Goal: Task Accomplishment & Management: Manage account settings

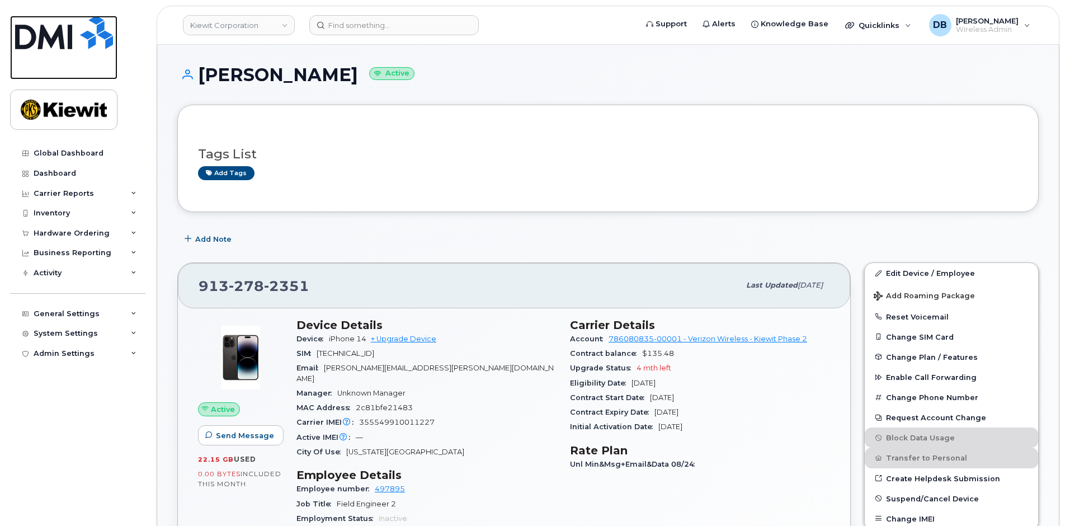
click at [45, 30] on img at bounding box center [64, 33] width 98 height 34
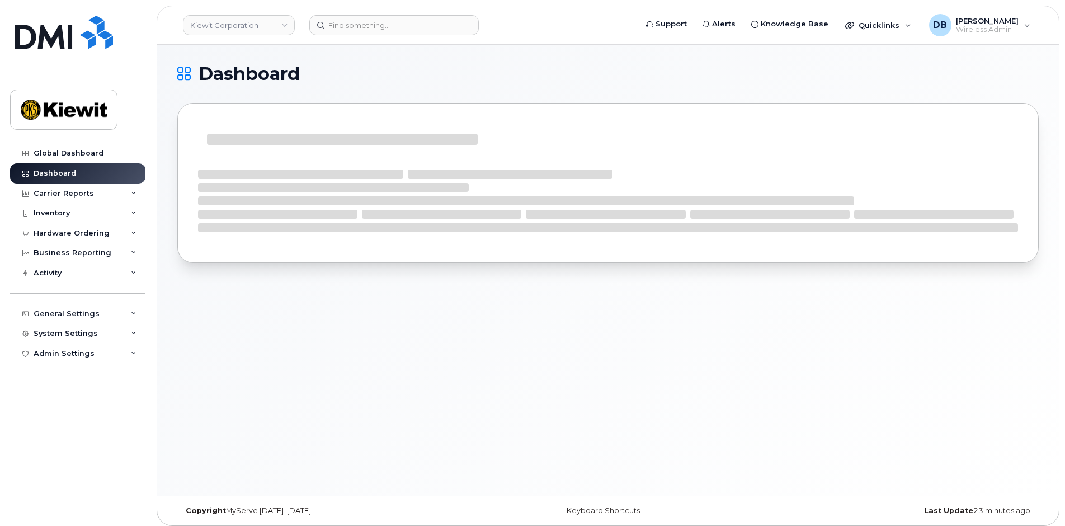
click at [374, 57] on div "Dashboard" at bounding box center [608, 270] width 902 height 451
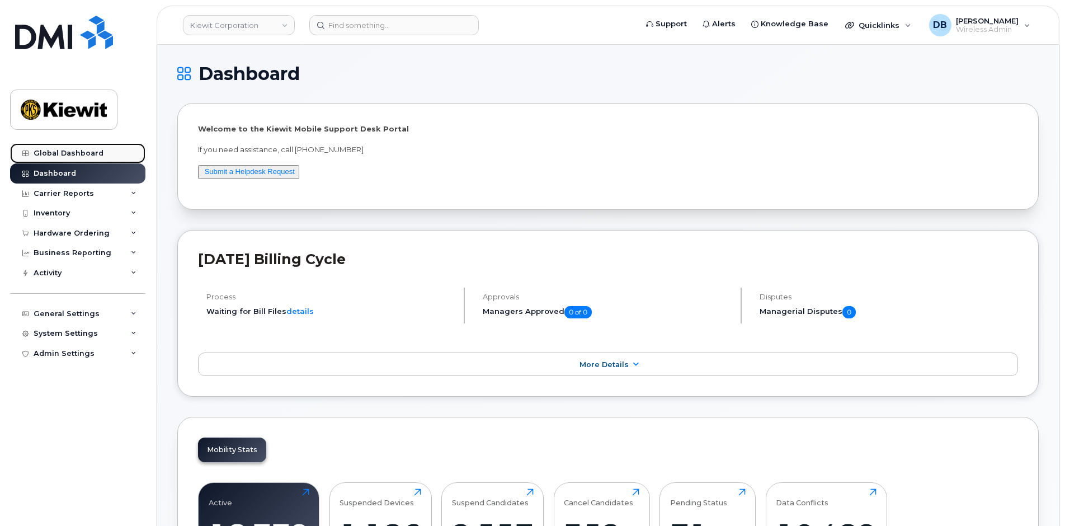
click at [34, 150] on div "Global Dashboard" at bounding box center [69, 153] width 70 height 9
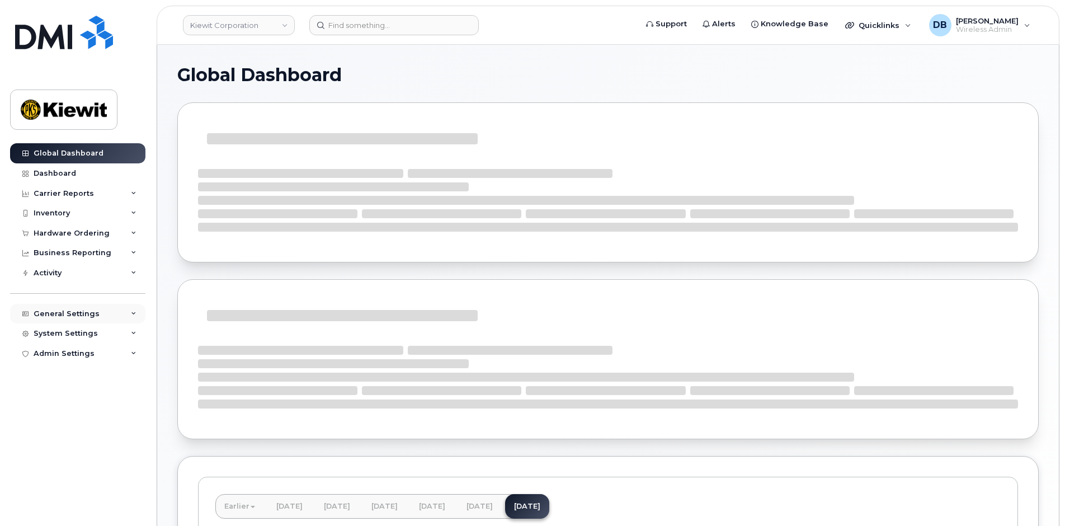
click at [70, 318] on div "General Settings" at bounding box center [67, 313] width 66 height 9
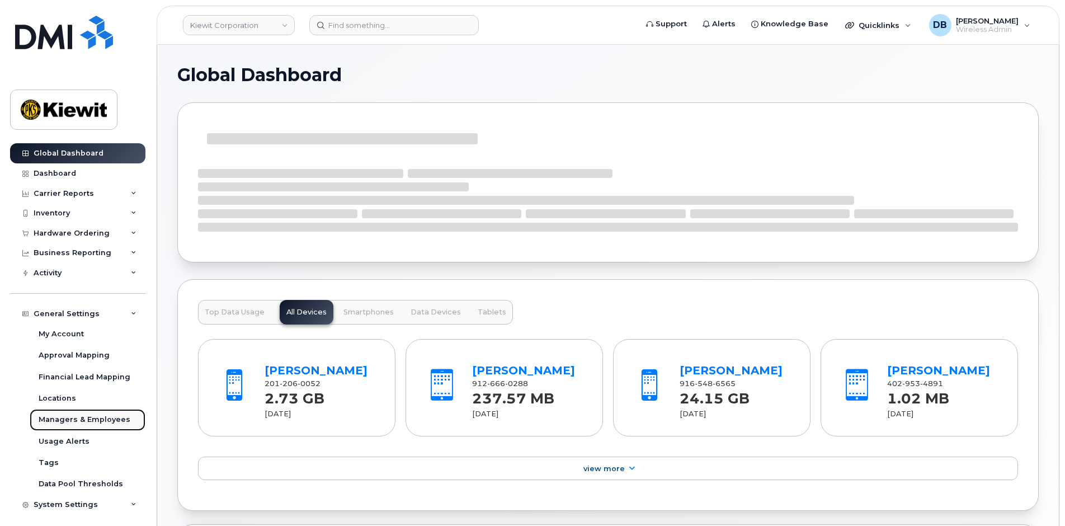
click at [68, 414] on link "Managers & Employees" at bounding box center [88, 419] width 116 height 21
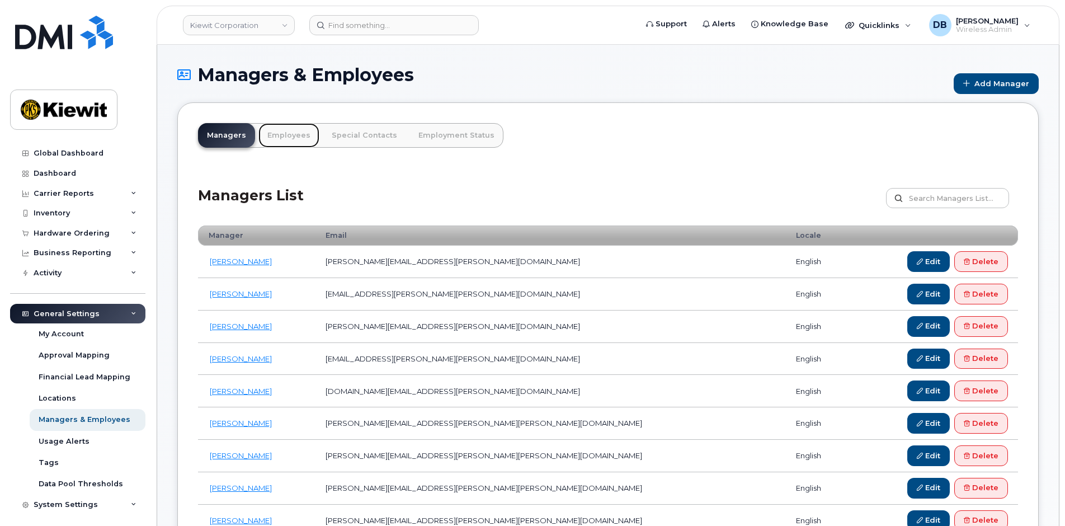
click at [287, 138] on link "Employees" at bounding box center [288, 135] width 61 height 25
click at [949, 202] on input "text" at bounding box center [947, 198] width 123 height 20
click at [930, 192] on input "text" at bounding box center [947, 198] width 123 height 20
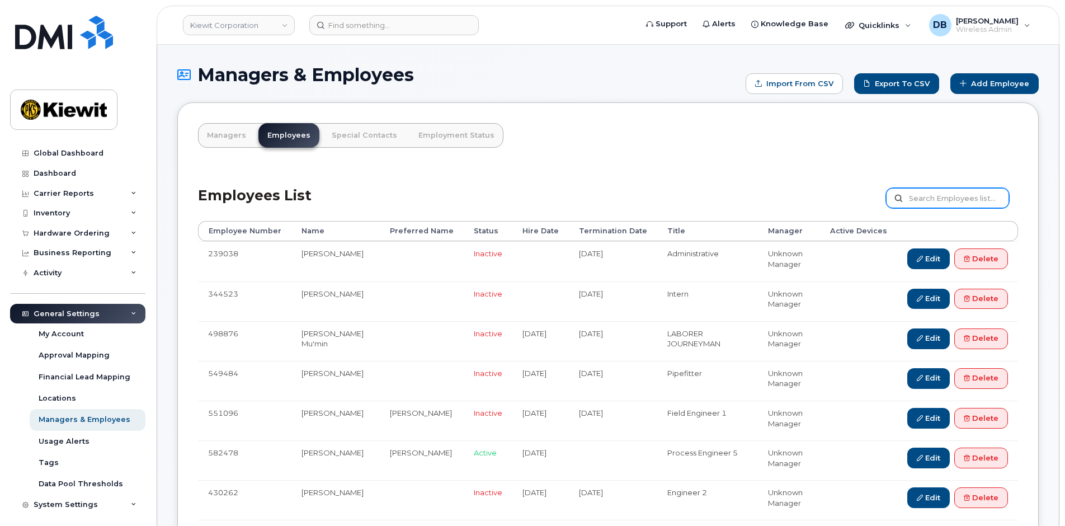
click at [929, 197] on input "text" at bounding box center [947, 198] width 123 height 20
click at [623, 172] on div "Employees List Customize Filter Refresh Export" at bounding box center [608, 194] width 820 height 53
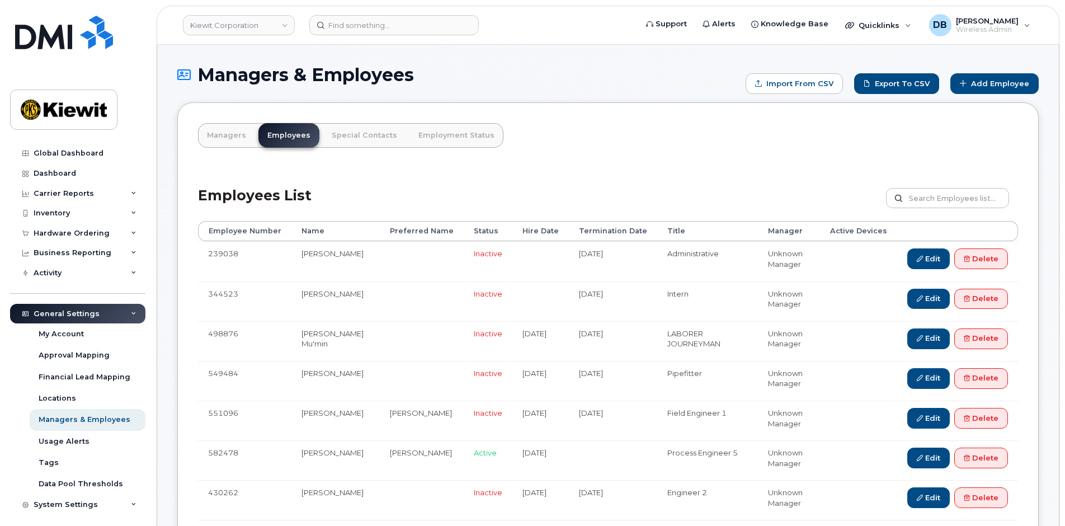
click at [916, 200] on input "text" at bounding box center [947, 198] width 123 height 20
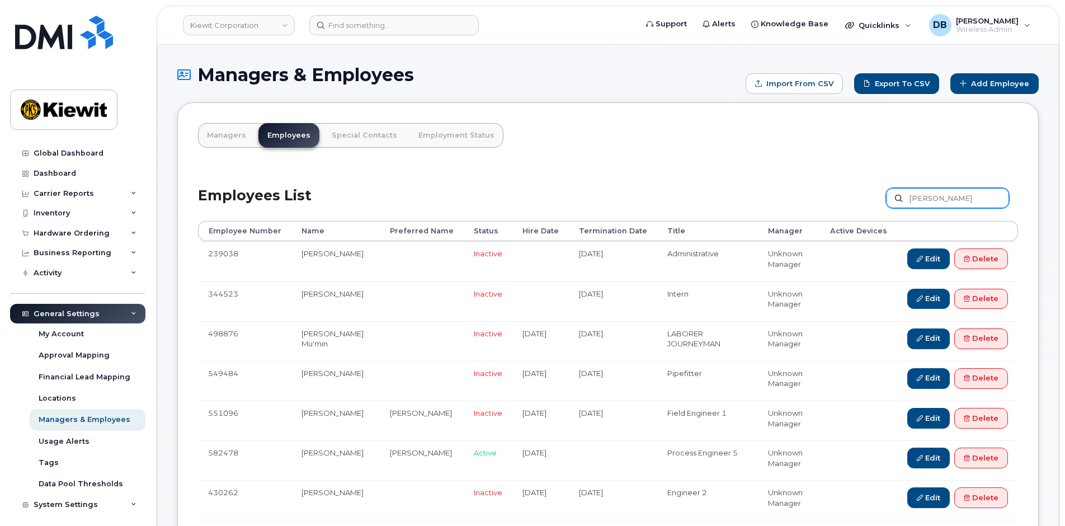
type input "vogler"
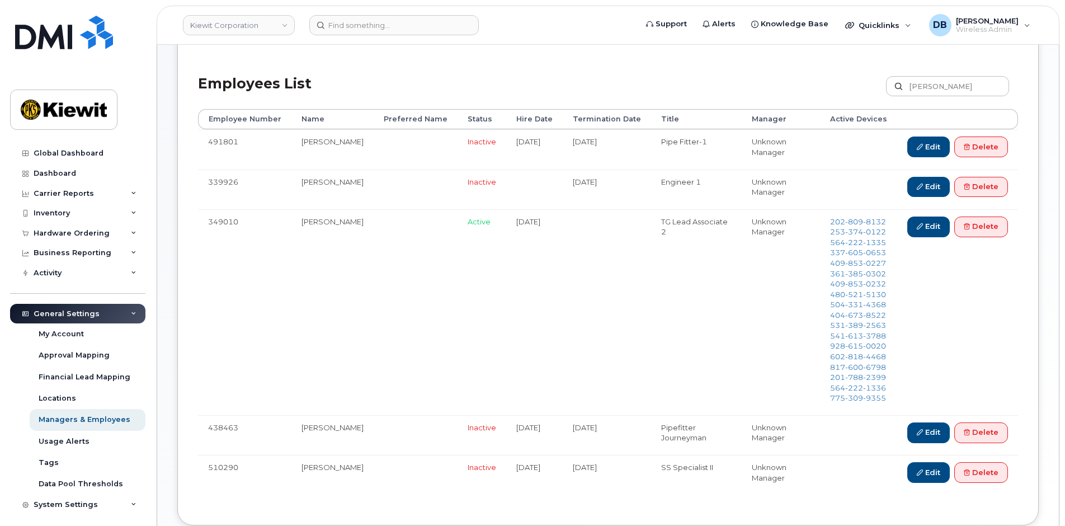
scroll to position [168, 0]
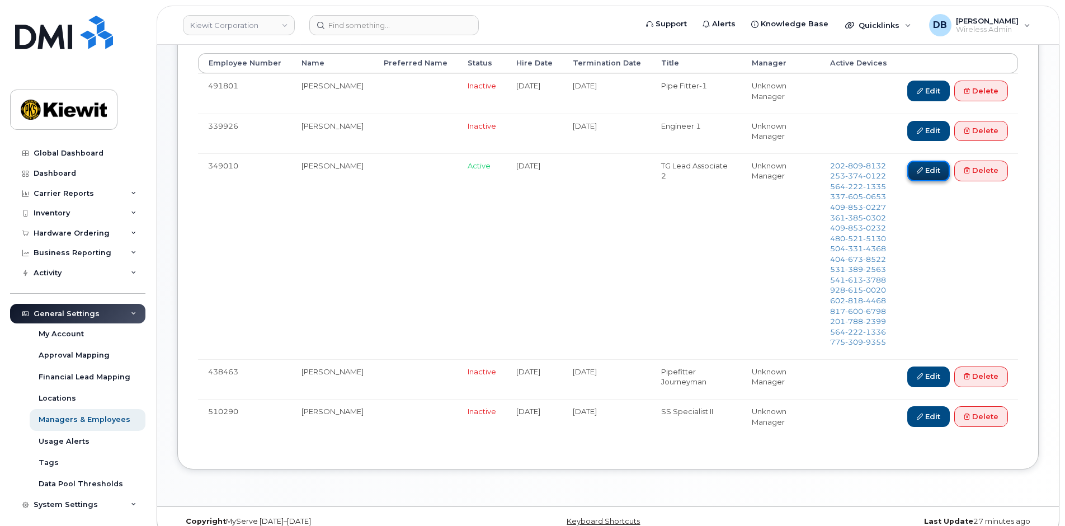
click at [925, 167] on link "Edit" at bounding box center [928, 171] width 43 height 21
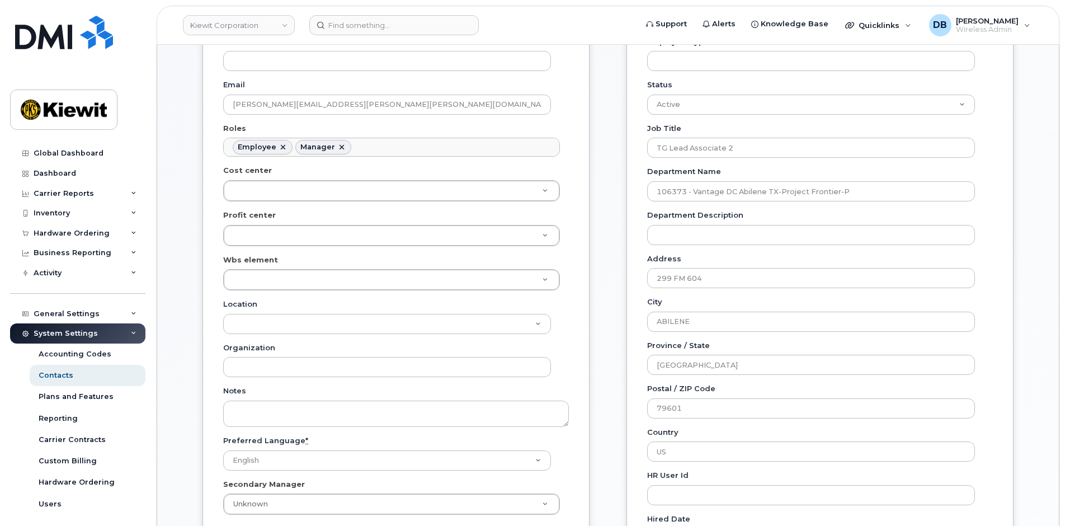
scroll to position [280, 0]
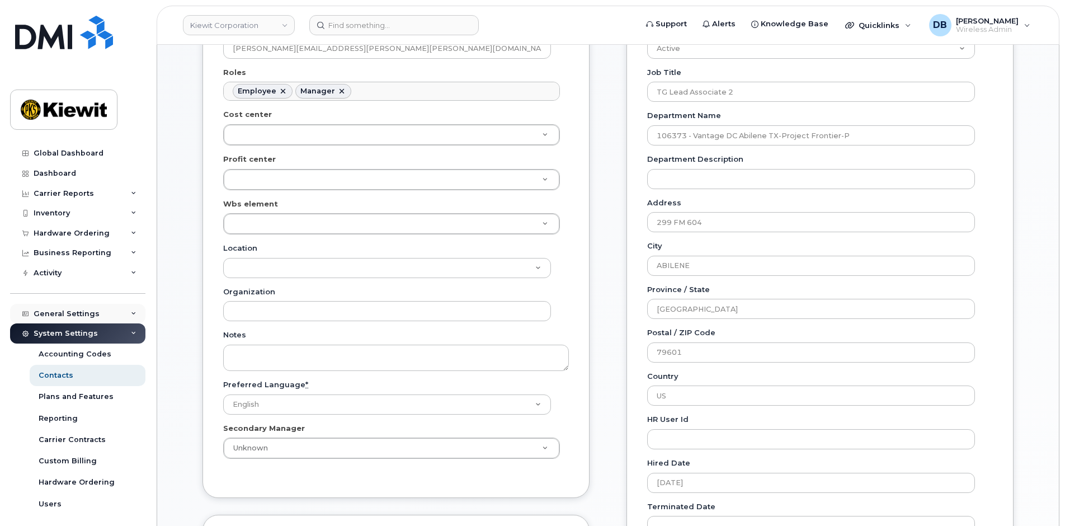
click at [61, 308] on div "General Settings" at bounding box center [77, 314] width 135 height 20
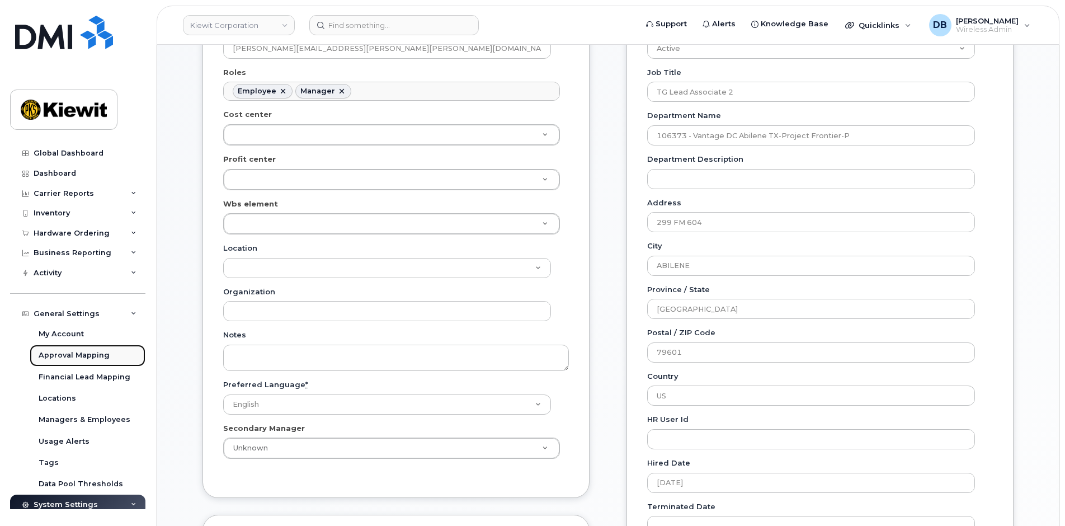
click at [63, 348] on link "Approval Mapping" at bounding box center [88, 355] width 116 height 21
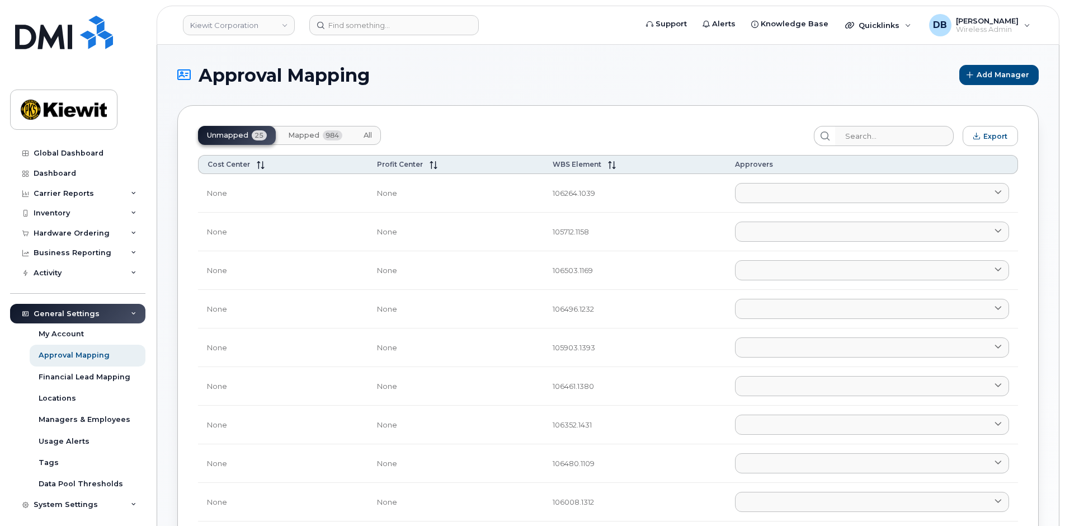
click at [294, 136] on span "Mapped" at bounding box center [303, 135] width 31 height 9
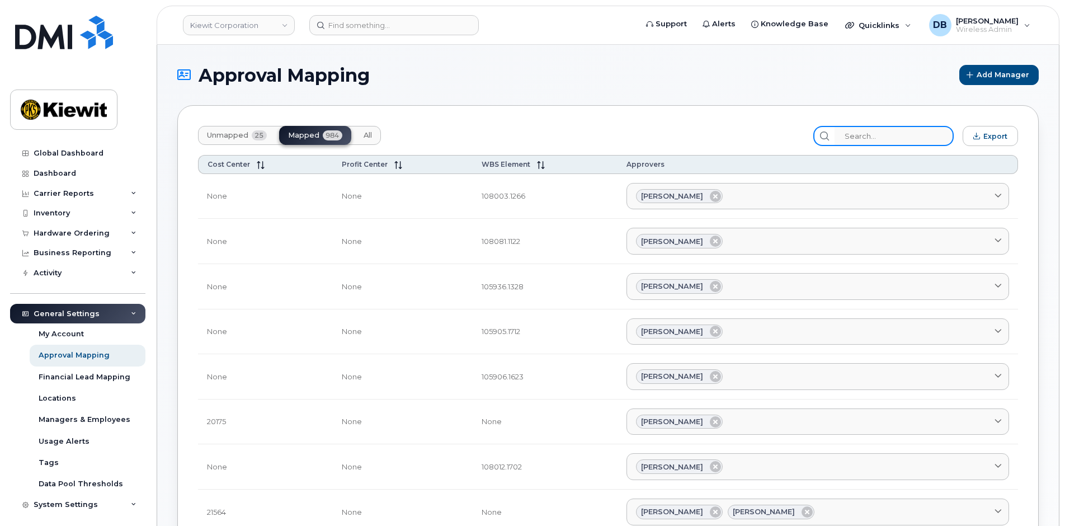
click at [889, 139] on input "search" at bounding box center [894, 136] width 119 height 20
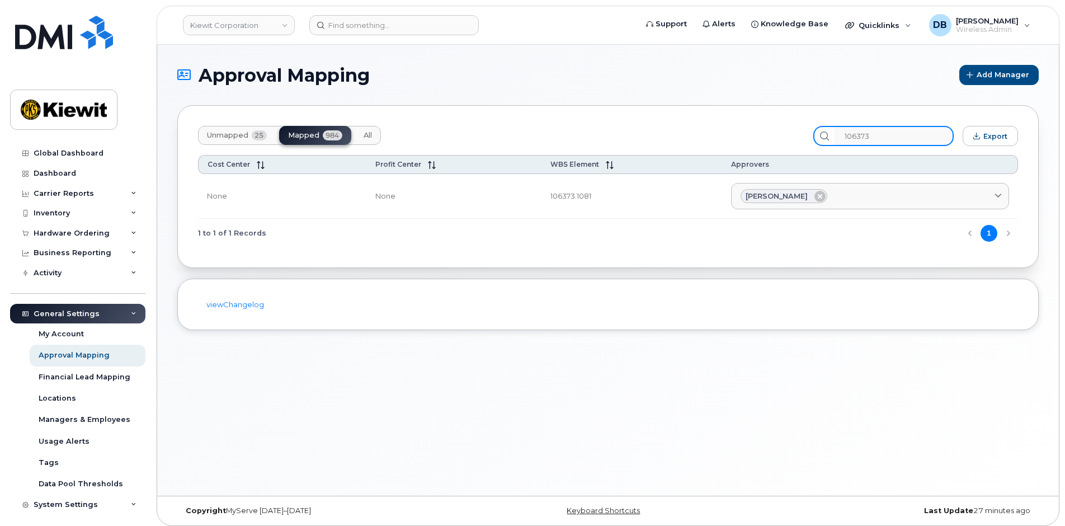
type input "106373"
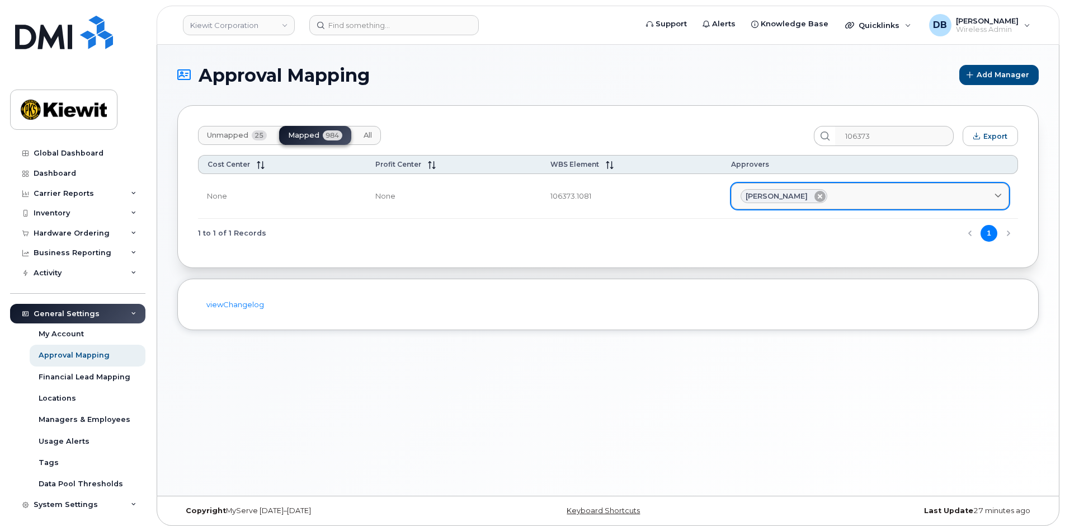
click at [815, 193] on icon at bounding box center [820, 196] width 11 height 11
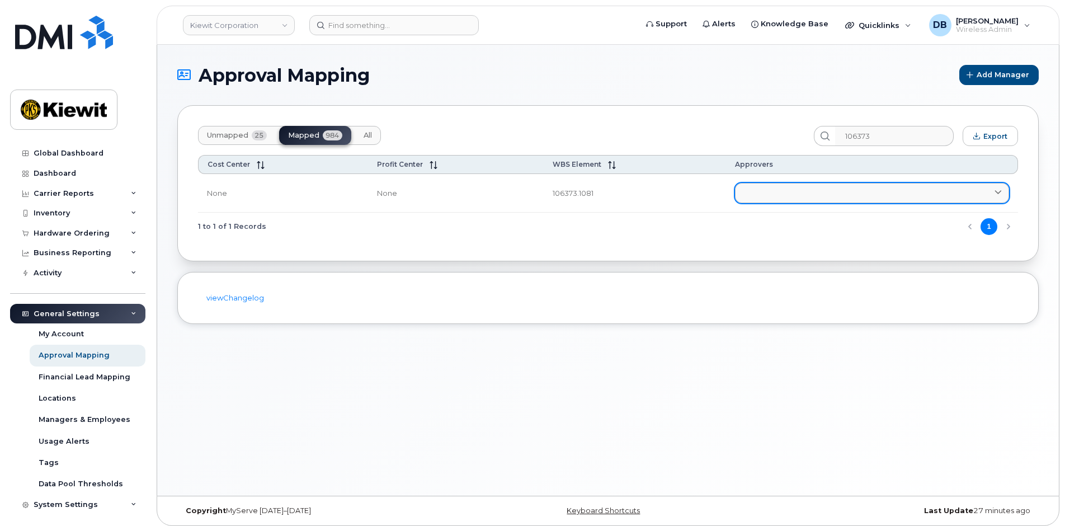
click at [811, 193] on link at bounding box center [872, 193] width 274 height 20
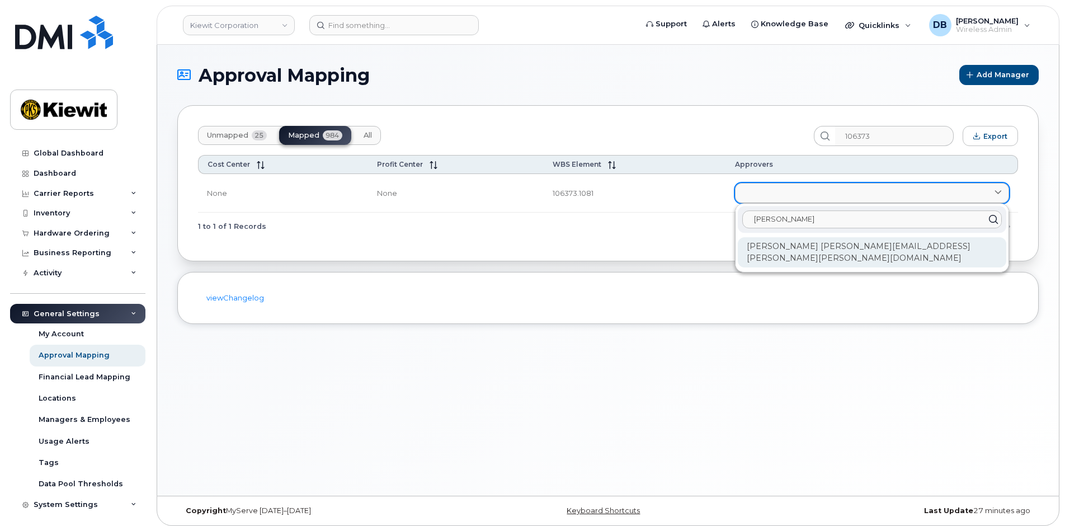
type input "[PERSON_NAME]"
click at [795, 253] on div "[PERSON_NAME] [PERSON_NAME][EMAIL_ADDRESS][PERSON_NAME][PERSON_NAME][DOMAIN_NAM…" at bounding box center [872, 252] width 269 height 30
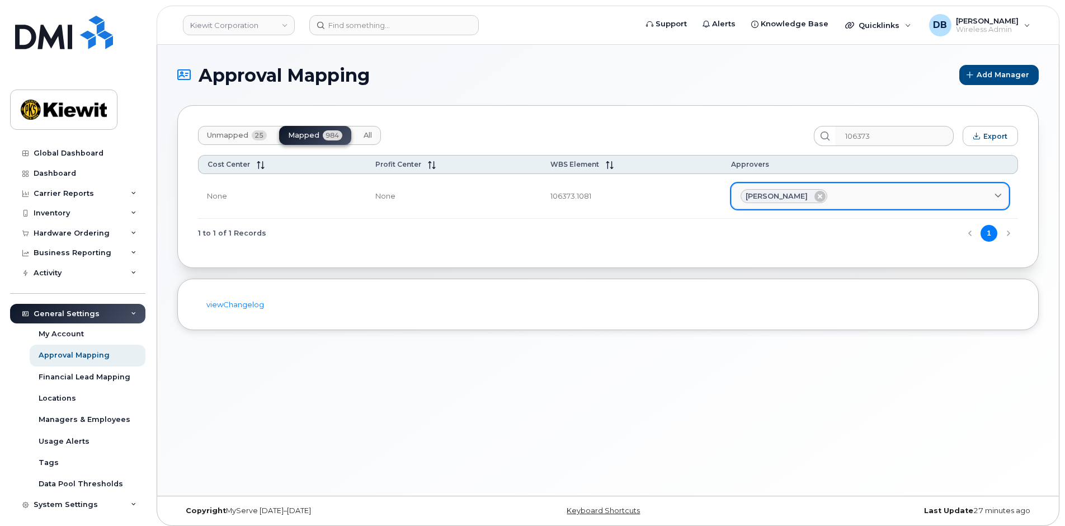
click at [657, 396] on div "Approval Mapping Add Manager Unmapped 25 Mapped 984 All 106373 Export Cost Cent…" at bounding box center [608, 270] width 902 height 451
click at [399, 356] on div "Approval Mapping Add Manager Unmapped 25 Mapped 984 All 106373 Export Cost Cent…" at bounding box center [608, 270] width 902 height 451
click at [316, 386] on div "Approval Mapping Add Manager Unmapped 25 Mapped 984 All 106373 Export Cost Cent…" at bounding box center [608, 270] width 902 height 451
click at [523, 74] on h1 "Approval Mapping" at bounding box center [565, 75] width 777 height 20
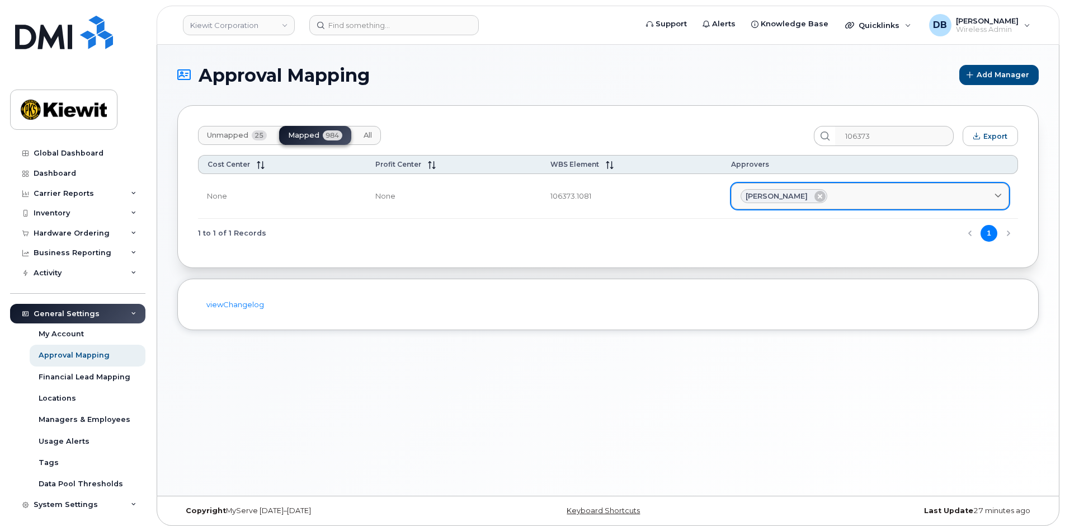
click at [384, 384] on div "Approval Mapping Add Manager Unmapped 25 Mapped 984 All 106373 Export Cost Cent…" at bounding box center [608, 270] width 902 height 451
click at [501, 91] on section "Approval Mapping Add Manager Unmapped 25 Mapped 984 All 106373 Export Cost Cent…" at bounding box center [608, 197] width 862 height 265
click at [580, 239] on div "1 to 1 of 1 Records 1" at bounding box center [608, 233] width 820 height 29
click at [294, 232] on div "1 to 1 of 1 Records 1" at bounding box center [608, 233] width 820 height 29
click at [370, 398] on div "Approval Mapping Add Manager Unmapped 25 Mapped 984 All 106373 Export Cost Cent…" at bounding box center [608, 270] width 902 height 451
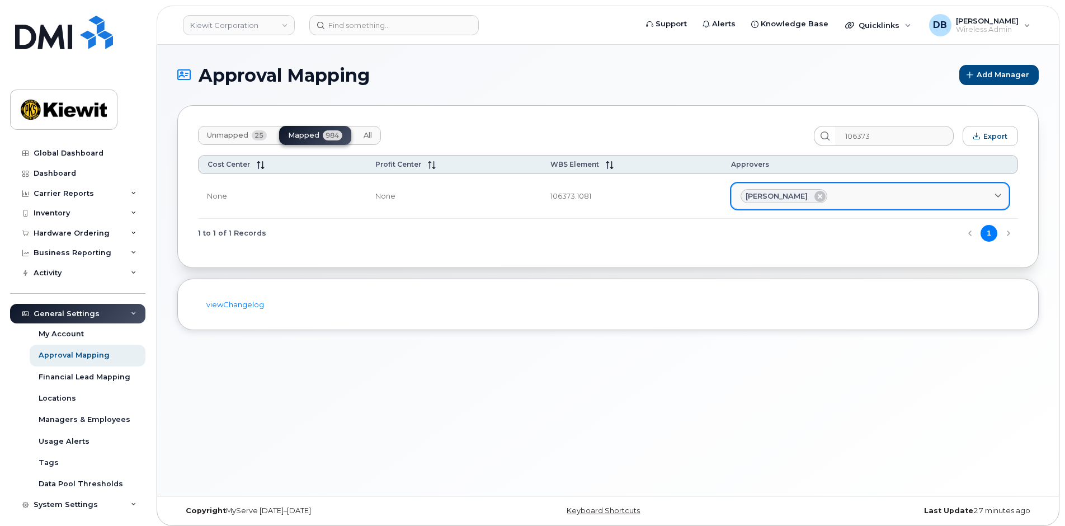
click at [363, 246] on div "1 to 1 of 1 Records 1" at bounding box center [608, 233] width 820 height 29
click at [361, 420] on div "Approval Mapping Add Manager Unmapped 25 Mapped 984 All 106373 Export Cost Cent…" at bounding box center [608, 270] width 902 height 451
click at [415, 351] on div "Approval Mapping Add Manager Unmapped 25 Mapped 984 All 106373 Export Cost Cent…" at bounding box center [608, 270] width 902 height 451
click at [415, 350] on div "Approval Mapping Add Manager Unmapped 25 Mapped 984 All 106373 Export Cost Cent…" at bounding box center [608, 270] width 902 height 451
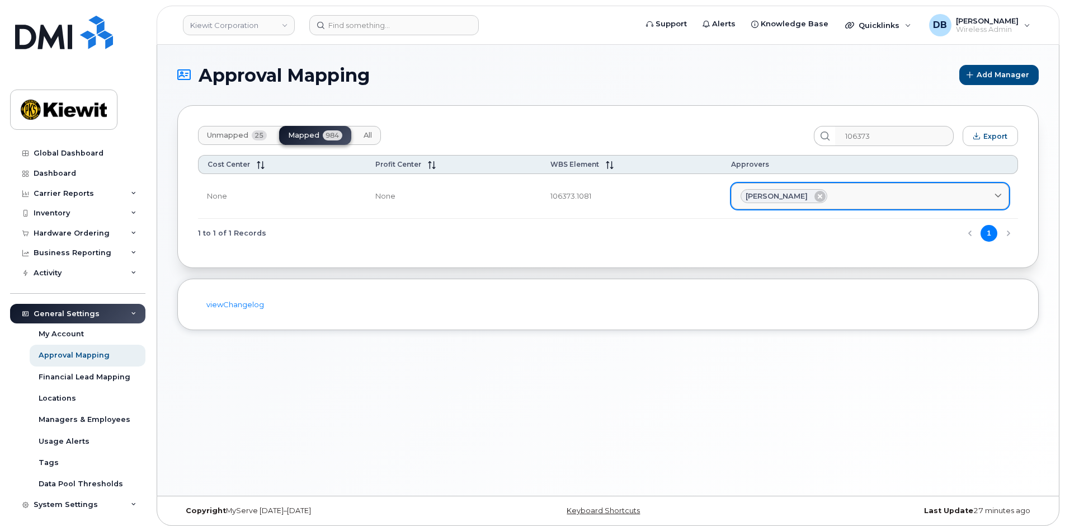
click at [415, 350] on div "Approval Mapping Add Manager Unmapped 25 Mapped 984 All 106373 Export Cost Cent…" at bounding box center [608, 270] width 902 height 451
click at [605, 394] on div "Approval Mapping Add Manager Unmapped 25 Mapped 984 All 106373 Export Cost Cent…" at bounding box center [608, 270] width 902 height 451
click at [388, 382] on div "Approval Mapping Add Manager Unmapped 25 Mapped 984 All 106373 Export Cost Cent…" at bounding box center [608, 270] width 902 height 451
click at [422, 345] on div "Approval Mapping Add Manager Unmapped 25 Mapped 984 All 106373 Export Cost Cent…" at bounding box center [608, 270] width 902 height 451
click at [230, 365] on div "Approval Mapping Add Manager Unmapped 25 Mapped 984 All 106373 Export Cost Cent…" at bounding box center [608, 270] width 902 height 451
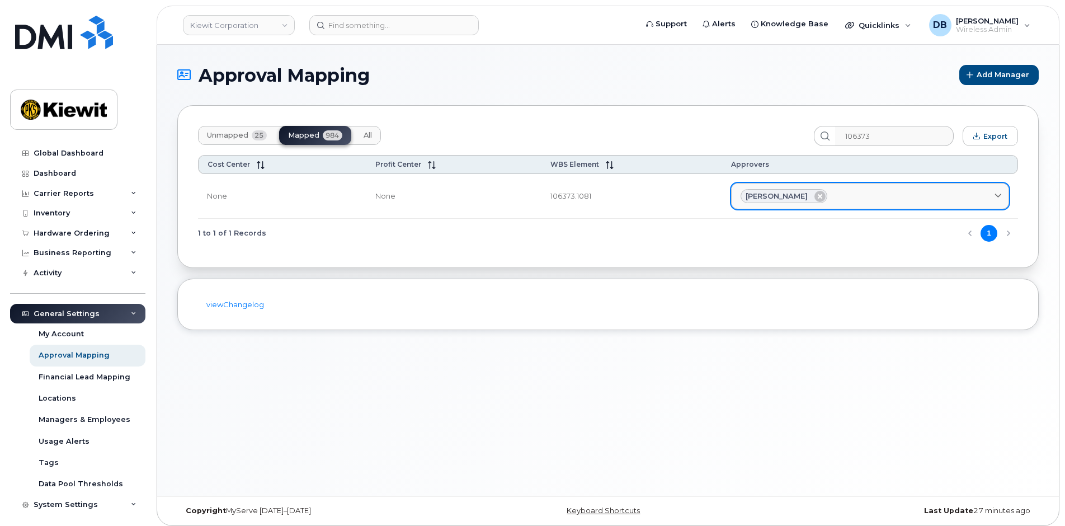
click at [513, 69] on h1 "Approval Mapping" at bounding box center [565, 75] width 777 height 20
click at [483, 71] on h1 "Approval Mapping" at bounding box center [565, 75] width 777 height 20
click at [451, 78] on h1 "Approval Mapping" at bounding box center [565, 75] width 777 height 20
